Goal: Contribute content

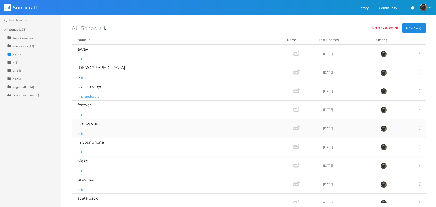
scroll to position [102, 0]
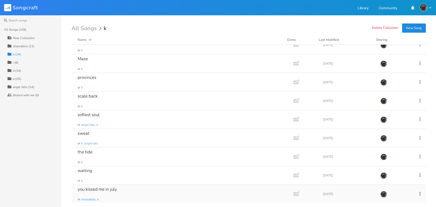
click at [158, 189] on div "you kissed me in july in shareables, k" at bounding box center [182, 194] width 208 height 18
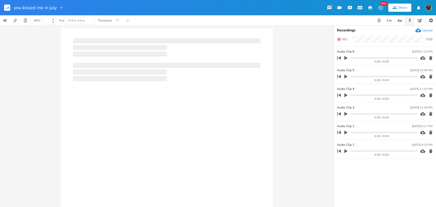
type input "100"
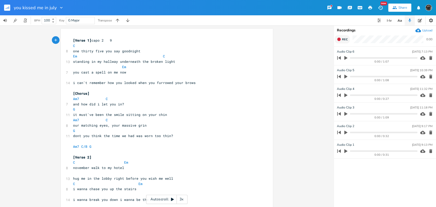
click at [348, 41] on button "Rec" at bounding box center [342, 39] width 15 height 8
click at [343, 39] on span "End" at bounding box center [345, 40] width 6 height 4
click at [101, 41] on span "[Verse 1] capo 2 9" at bounding box center [92, 40] width 39 height 5
type textarea "3"
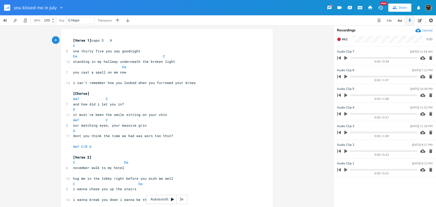
click at [6, 7] on rect "button" at bounding box center [7, 8] width 6 height 6
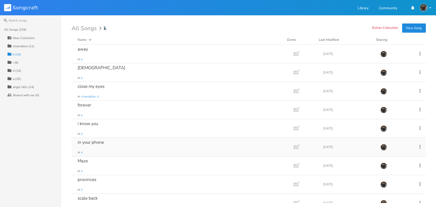
click at [114, 142] on div "in your phone in k" at bounding box center [182, 147] width 208 height 18
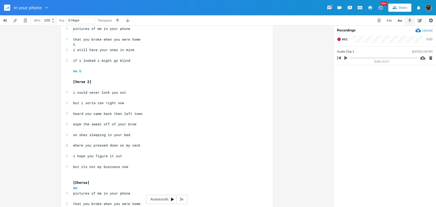
scroll to position [118, 0]
click at [94, 156] on span "i hope you figure it out" at bounding box center [97, 156] width 49 height 5
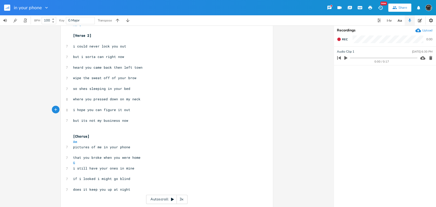
scroll to position [170, 0]
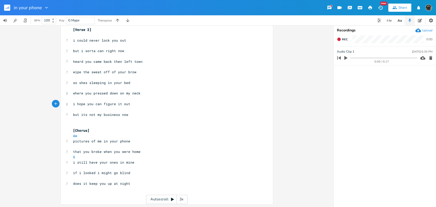
type textarea "can"
